Goal: Task Accomplishment & Management: Manage account settings

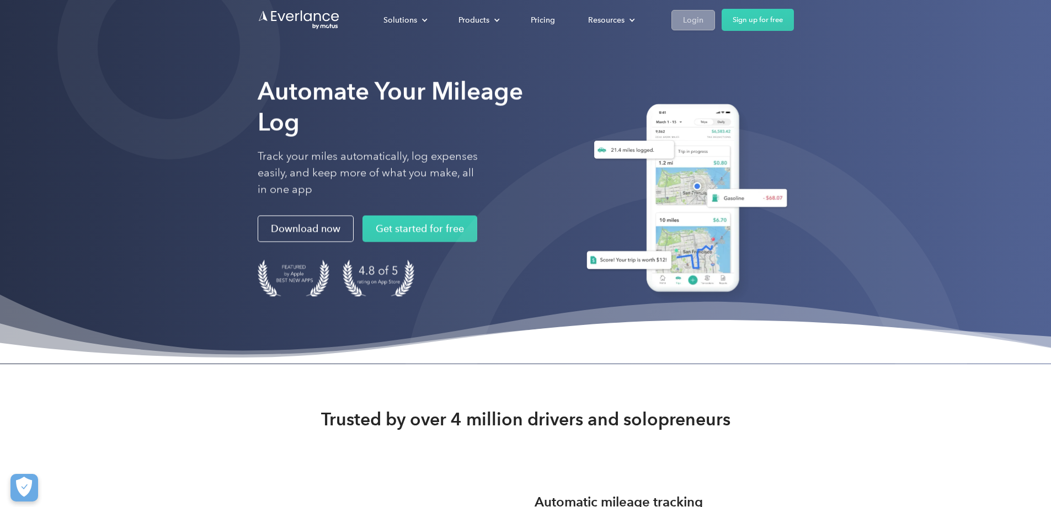
click at [703, 21] on div "Login" at bounding box center [693, 20] width 20 height 14
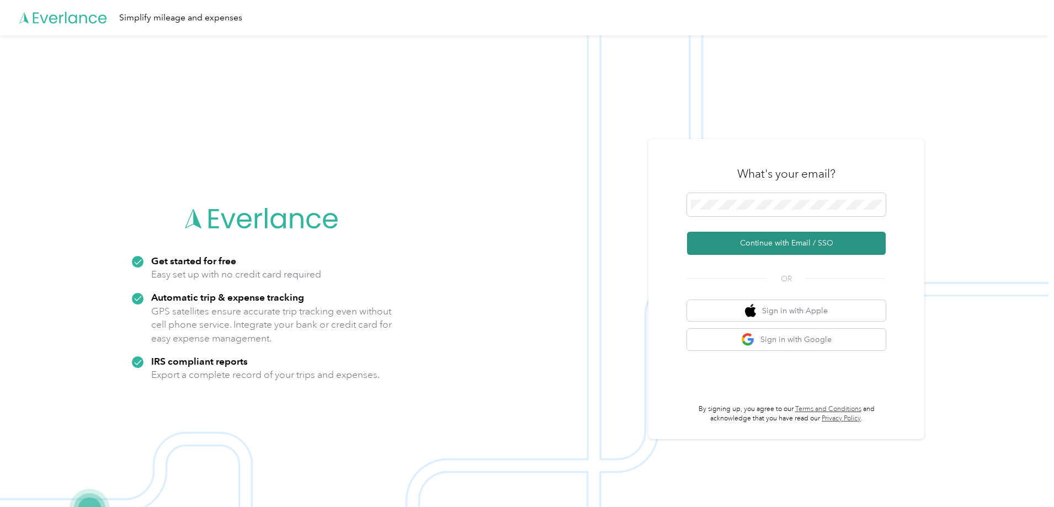
click at [752, 245] on button "Continue with Email / SSO" at bounding box center [786, 243] width 199 height 23
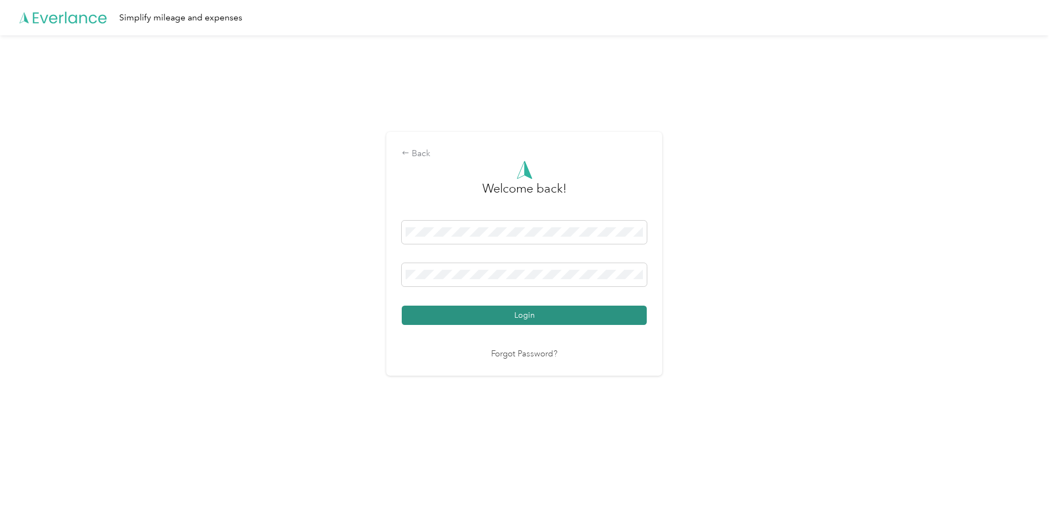
click at [488, 322] on button "Login" at bounding box center [524, 315] width 245 height 19
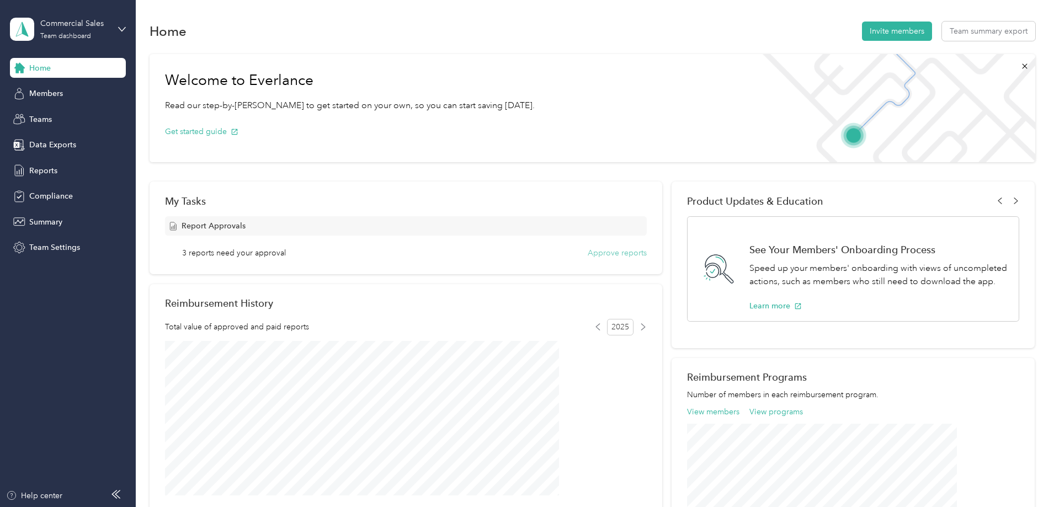
click at [611, 257] on button "Approve reports" at bounding box center [616, 253] width 59 height 12
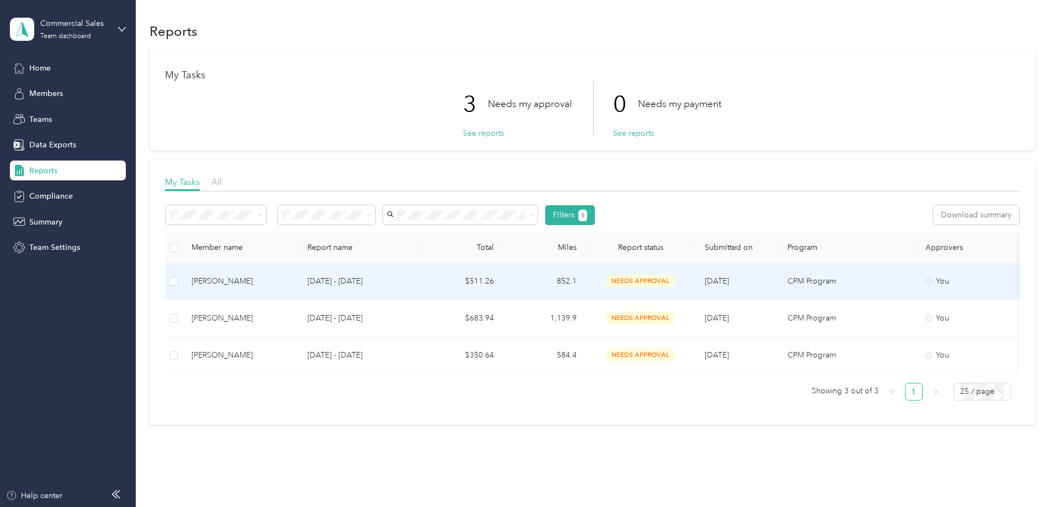
click at [290, 275] on div "Daniel Beuschel" at bounding box center [240, 281] width 98 height 12
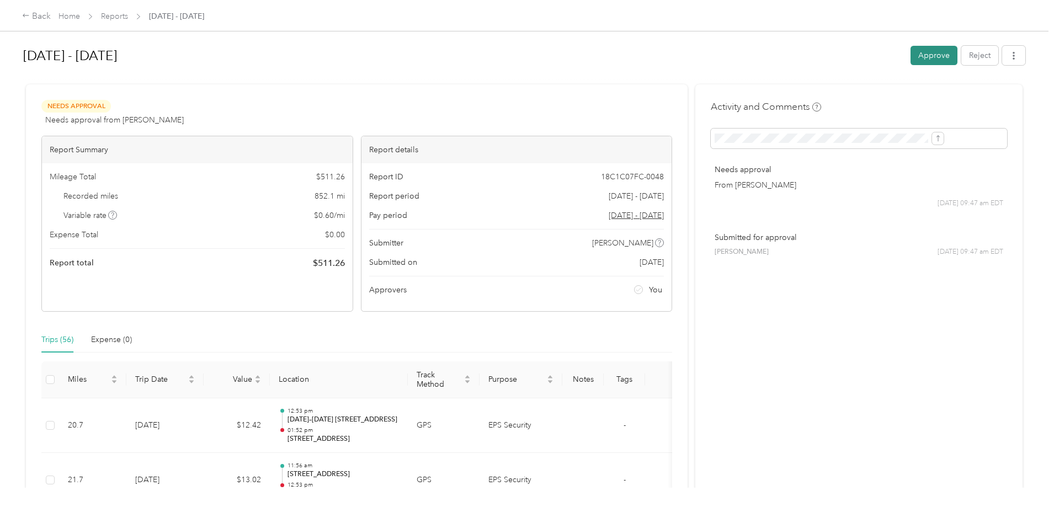
click at [910, 56] on button "Approve" at bounding box center [933, 55] width 47 height 19
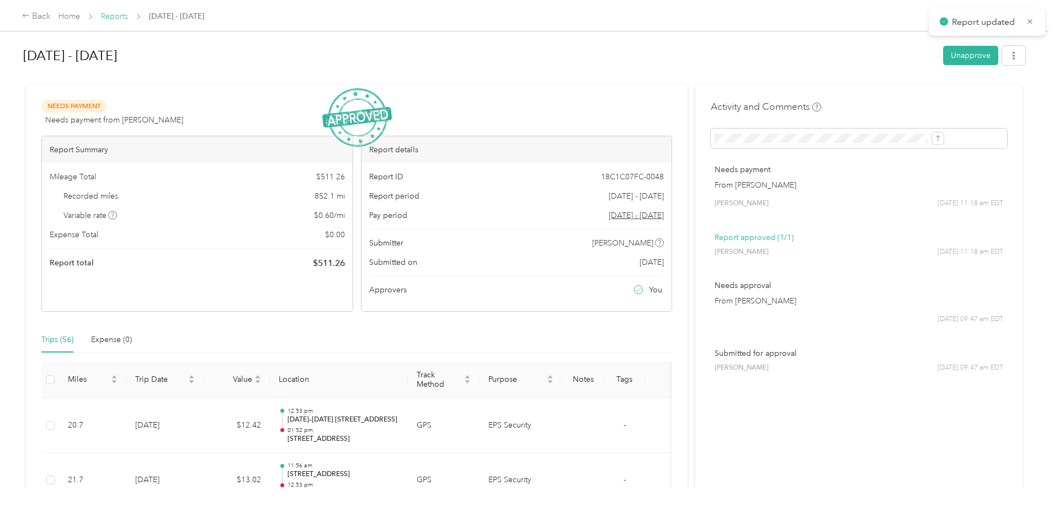
click at [128, 18] on link "Reports" at bounding box center [114, 16] width 27 height 9
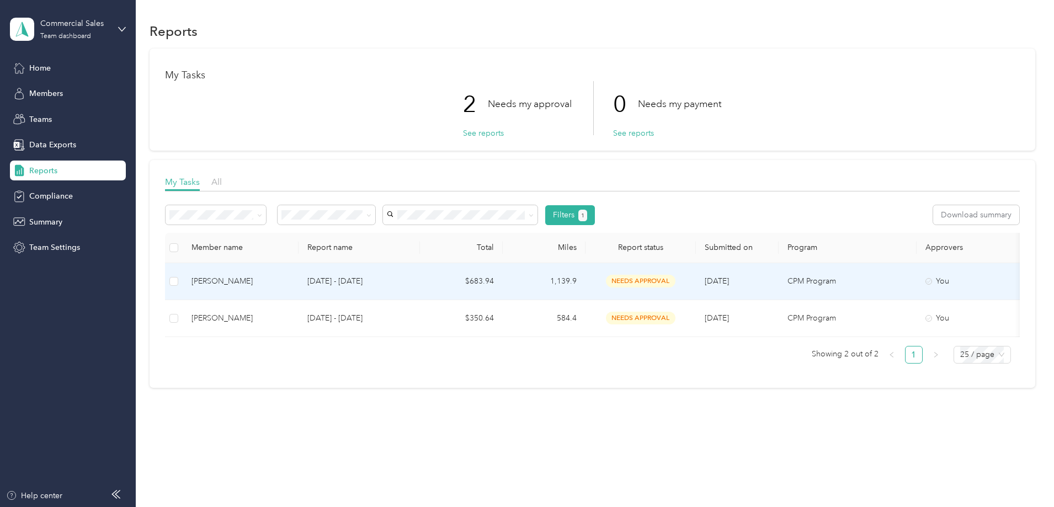
click at [375, 282] on td "Aug 1 - 31, 2025" at bounding box center [358, 281] width 121 height 37
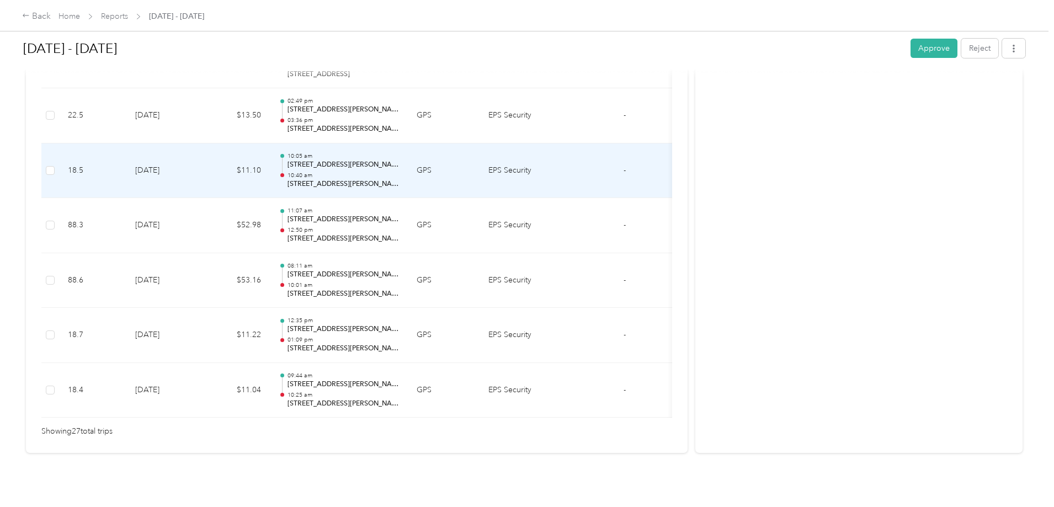
scroll to position [1483, 0]
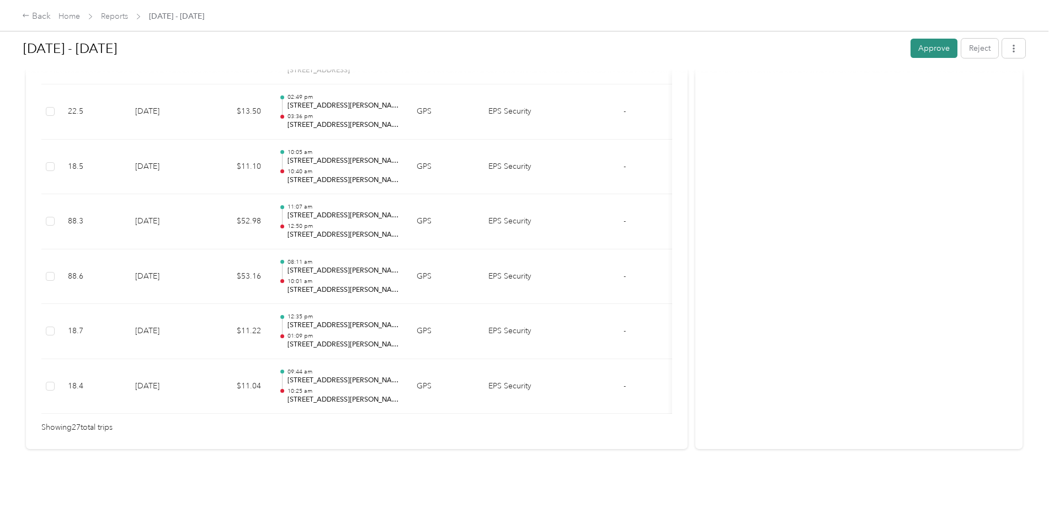
click at [910, 47] on button "Approve" at bounding box center [933, 48] width 47 height 19
click at [206, 23] on div "Back Home Reports Aug 1 - 31, 2025" at bounding box center [527, 15] width 1054 height 31
click at [128, 17] on link "Reports" at bounding box center [114, 16] width 27 height 9
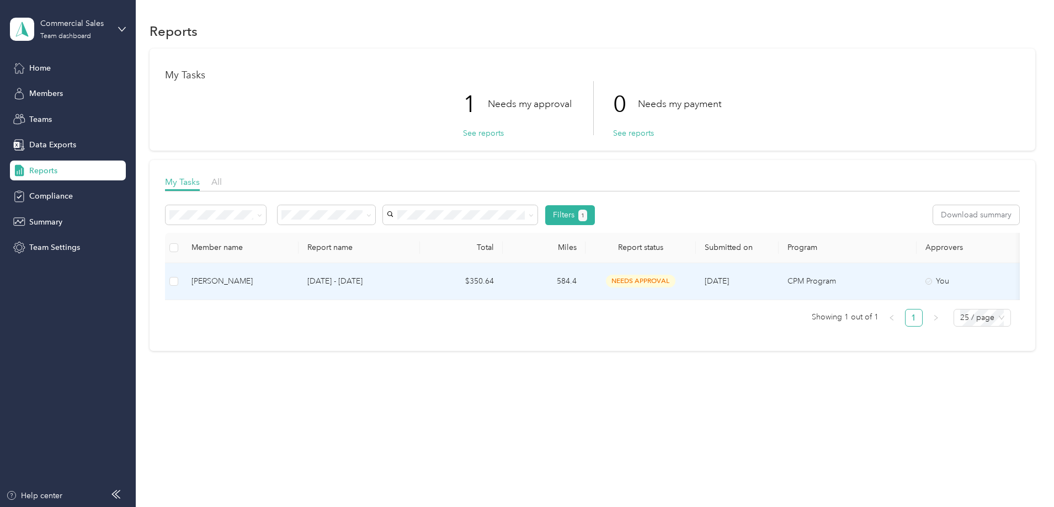
click at [411, 281] on p "Aug 1 - 31, 2025" at bounding box center [359, 281] width 104 height 12
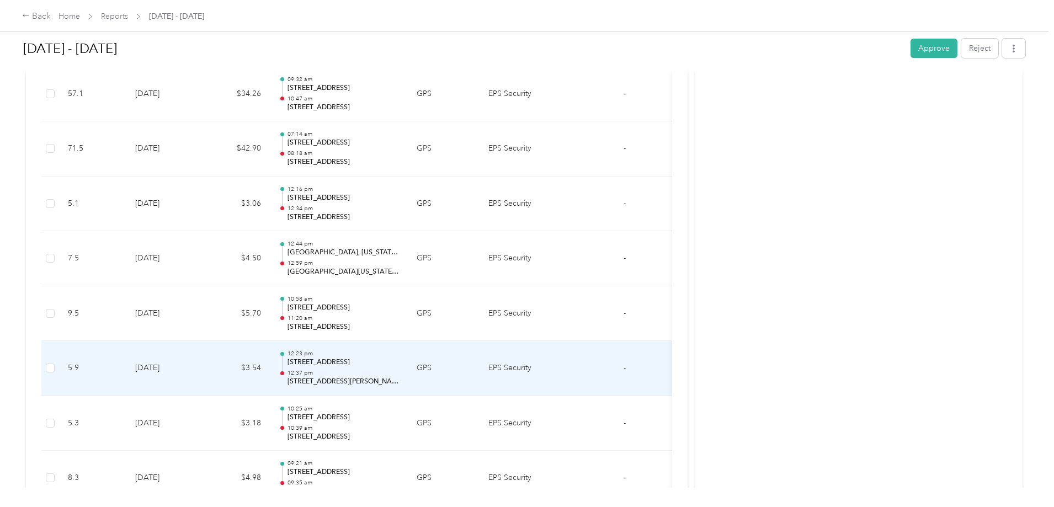
scroll to position [552, 0]
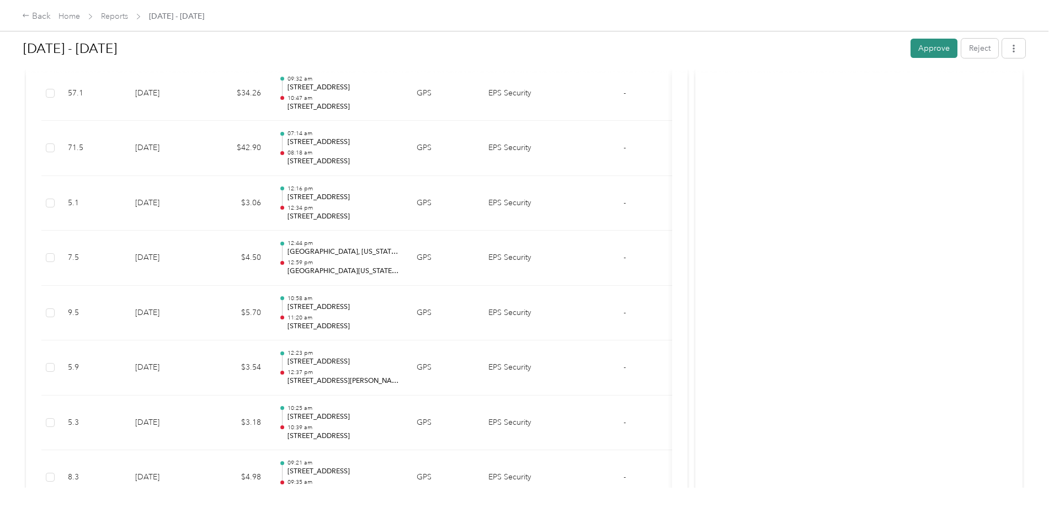
click at [910, 47] on button "Approve" at bounding box center [933, 48] width 47 height 19
click at [128, 15] on link "Reports" at bounding box center [114, 16] width 27 height 9
